Goal: Task Accomplishment & Management: Use online tool/utility

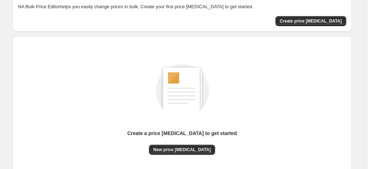
scroll to position [98, 0]
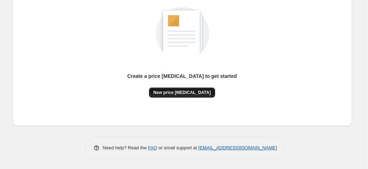
click at [171, 92] on span "New price [MEDICAL_DATA]" at bounding box center [181, 93] width 57 height 6
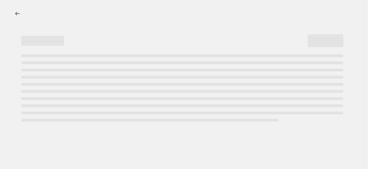
select select "percentage"
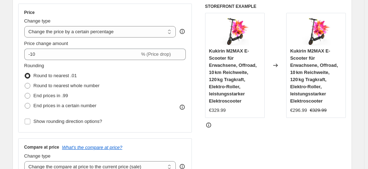
scroll to position [143, 0]
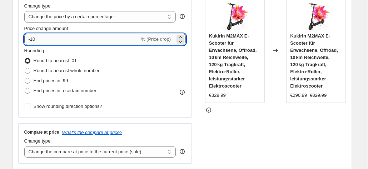
click at [66, 43] on input "-10" at bounding box center [81, 39] width 115 height 11
type input "-1"
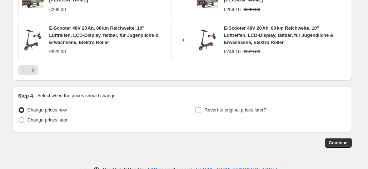
scroll to position [590, 0]
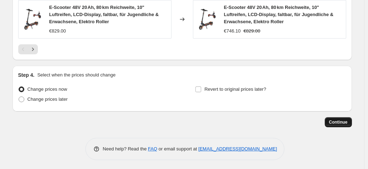
type input "-25"
click at [347, 120] on span "Continue" at bounding box center [338, 122] width 19 height 6
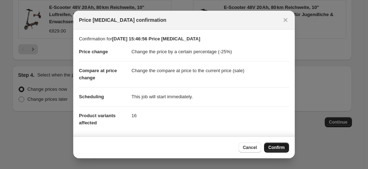
click at [278, 150] on span "Confirm" at bounding box center [276, 148] width 16 height 6
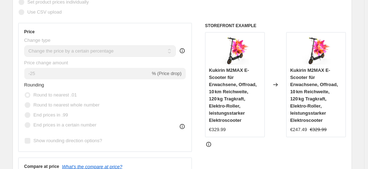
scroll to position [126, 0]
